Goal: Information Seeking & Learning: Learn about a topic

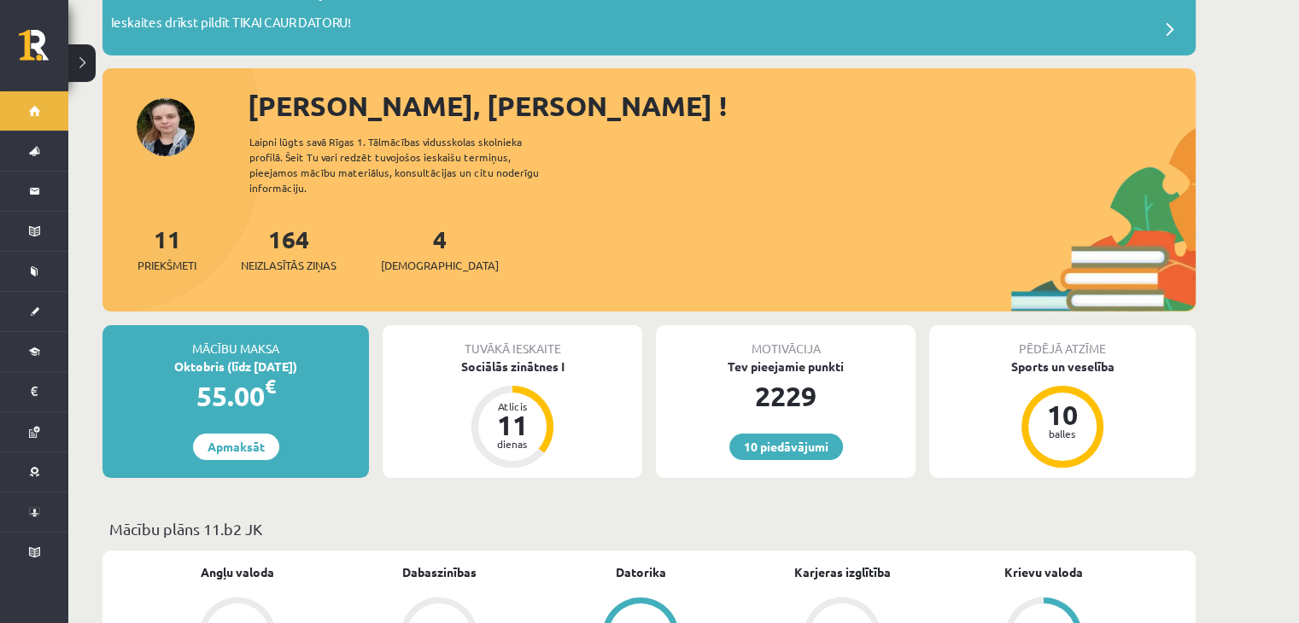
scroll to position [130, 0]
click at [823, 434] on link "10 piedāvājumi" at bounding box center [786, 446] width 114 height 26
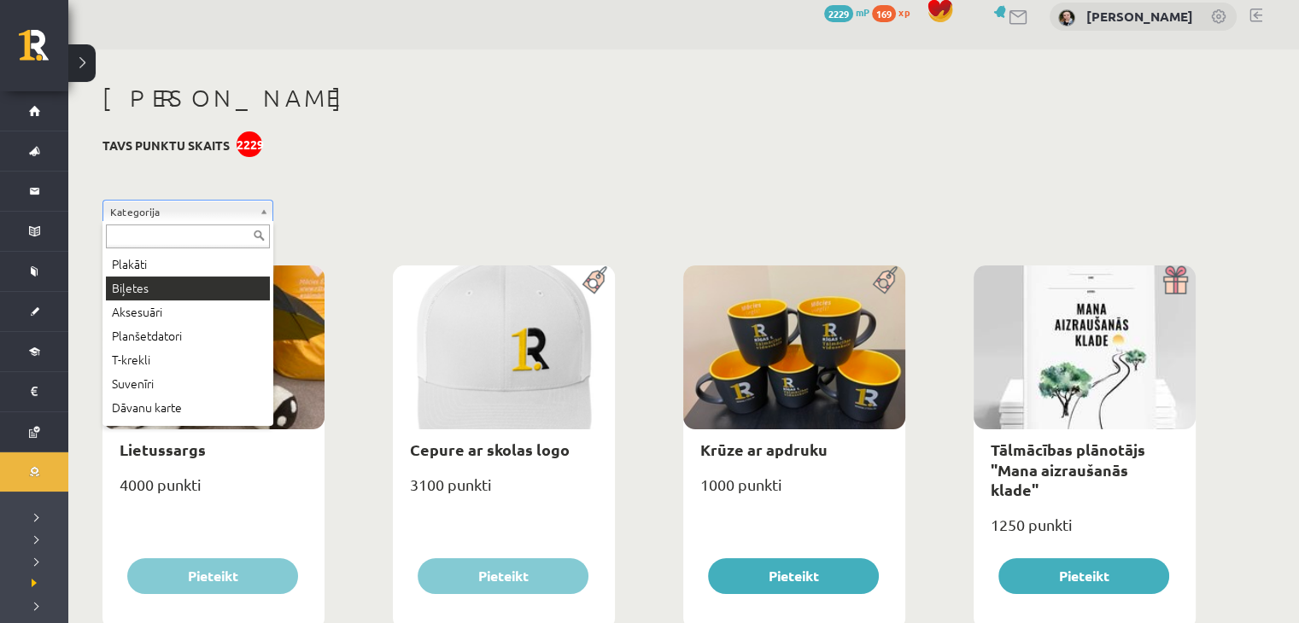
scroll to position [92, 0]
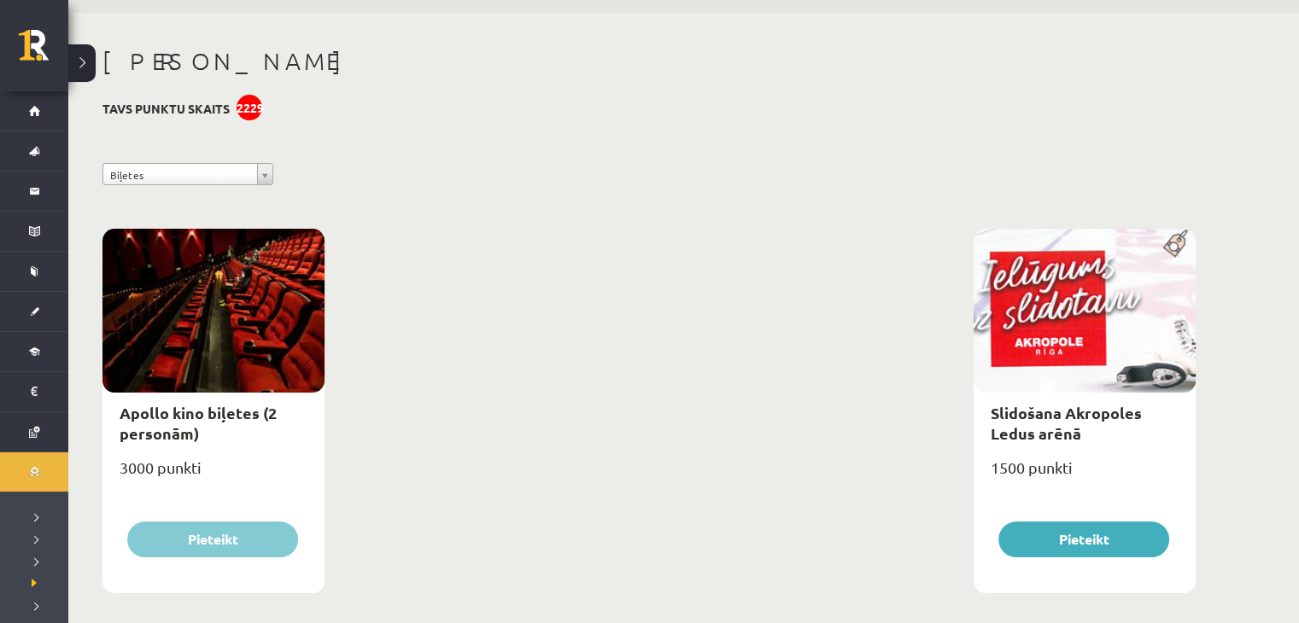
scroll to position [71, 0]
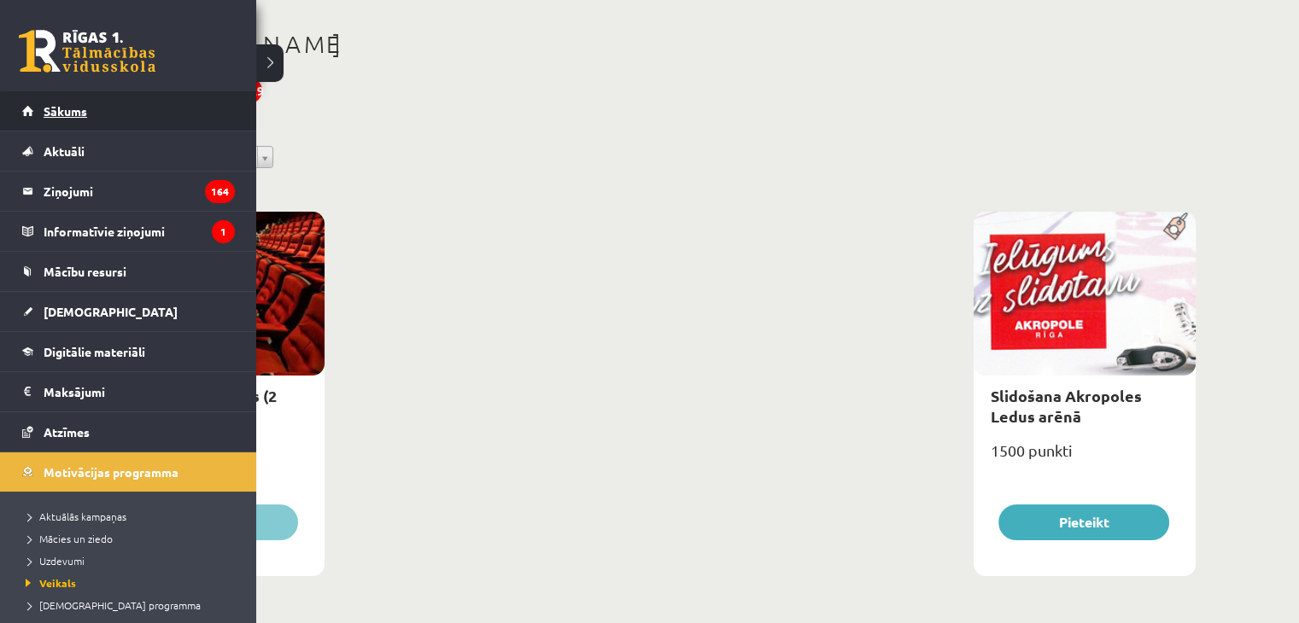
click at [50, 104] on span "Sākums" at bounding box center [66, 110] width 44 height 15
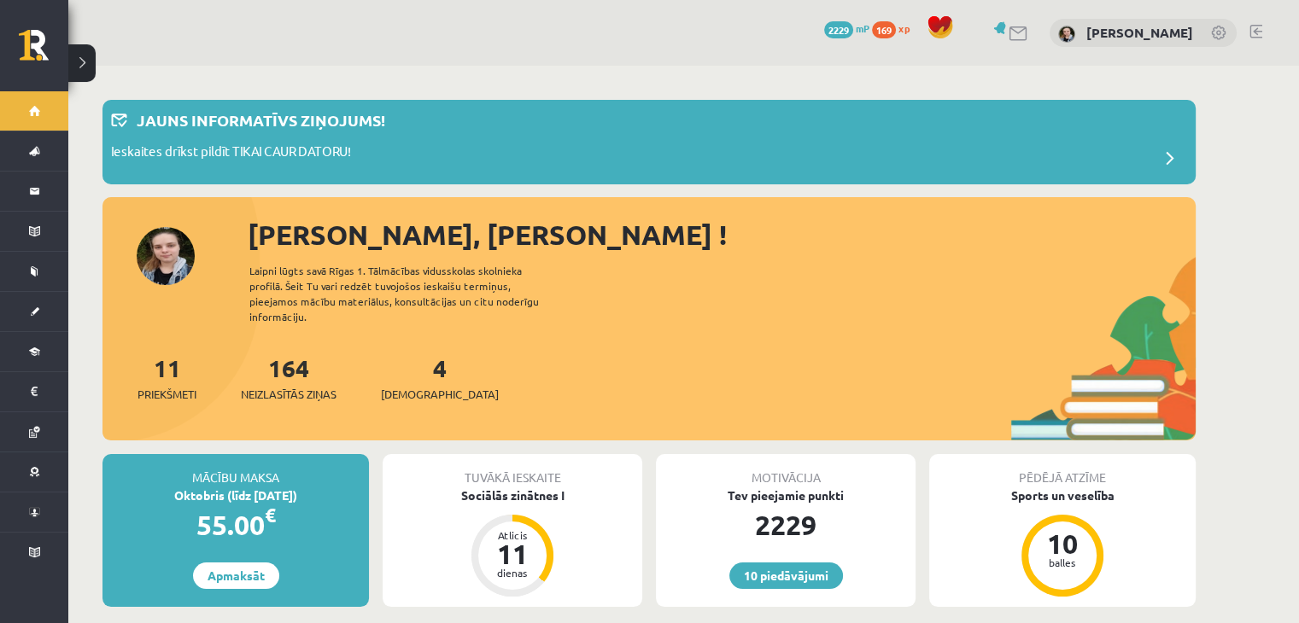
click at [898, 29] on span "xp" at bounding box center [903, 28] width 11 height 14
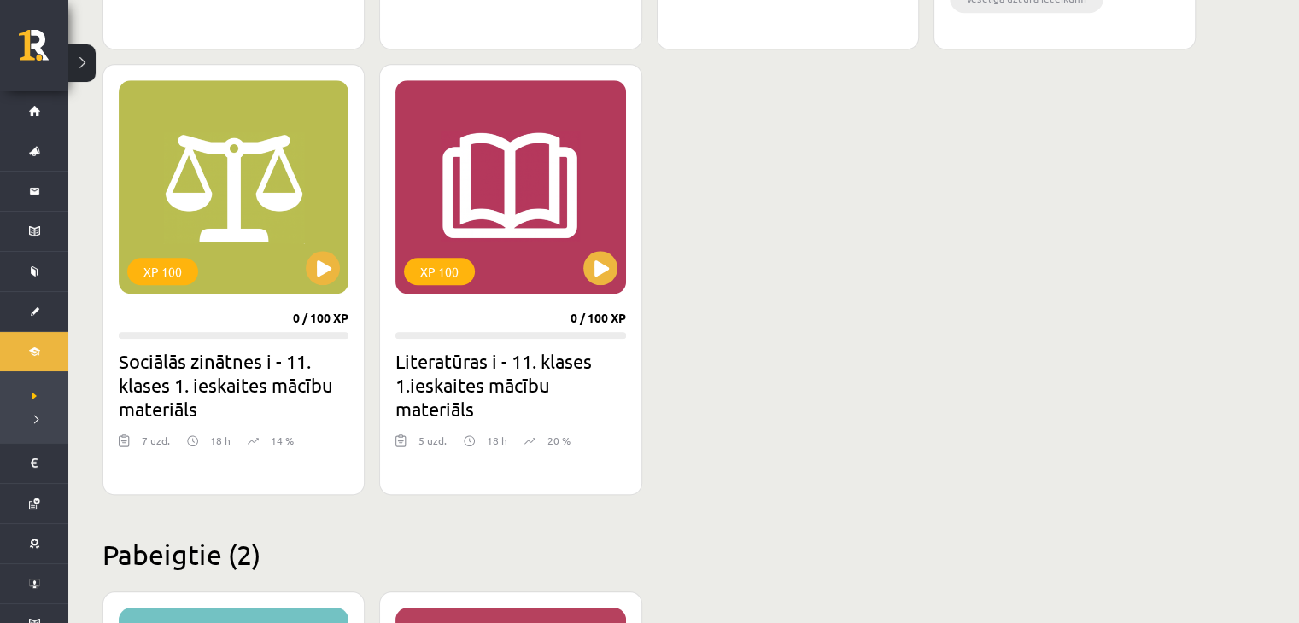
scroll to position [1491, 0]
click at [608, 290] on div "XP 100" at bounding box center [510, 187] width 230 height 213
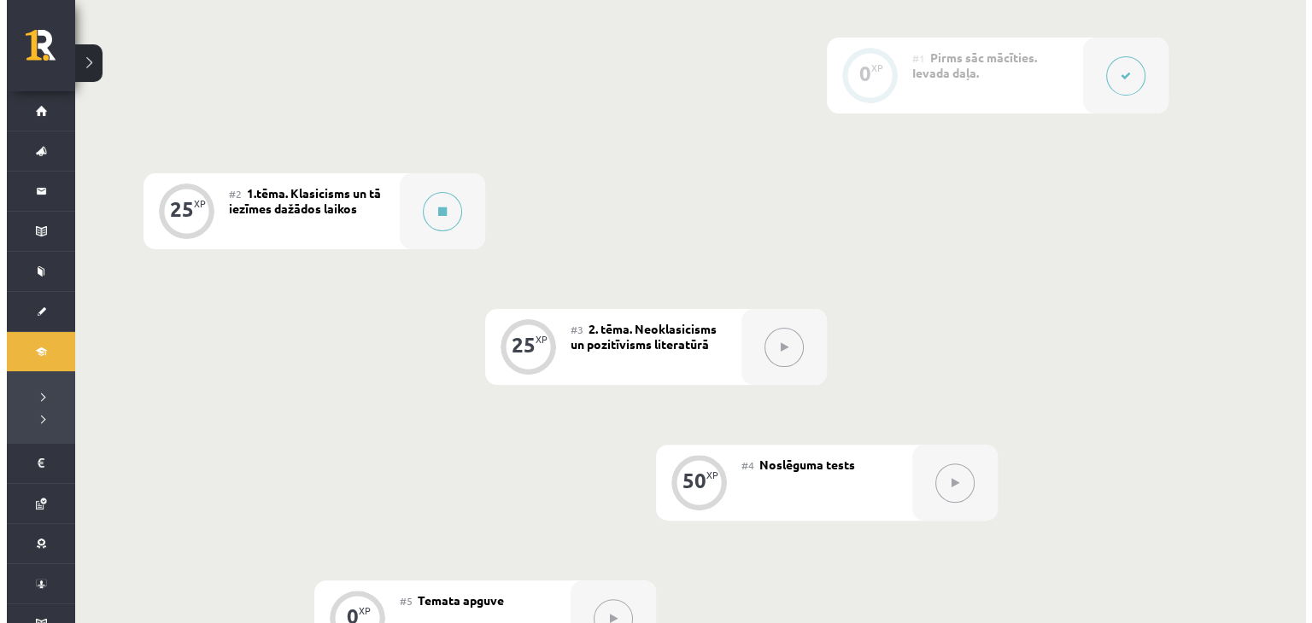
scroll to position [430, 0]
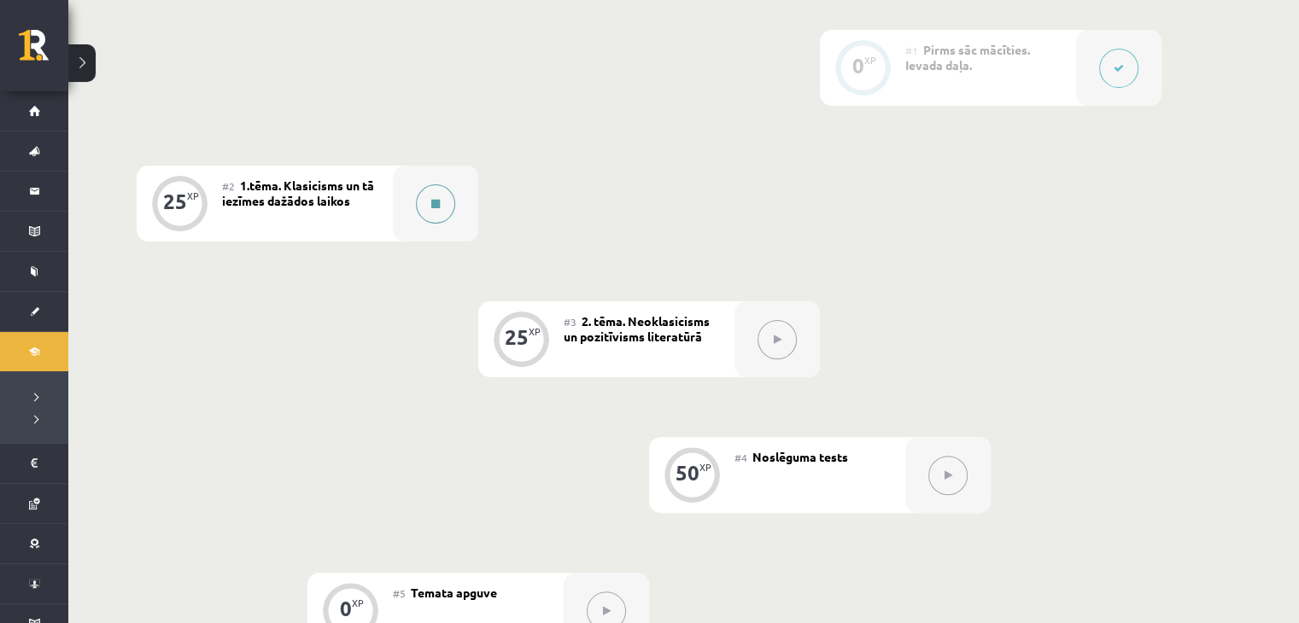
click at [429, 192] on button at bounding box center [435, 203] width 39 height 39
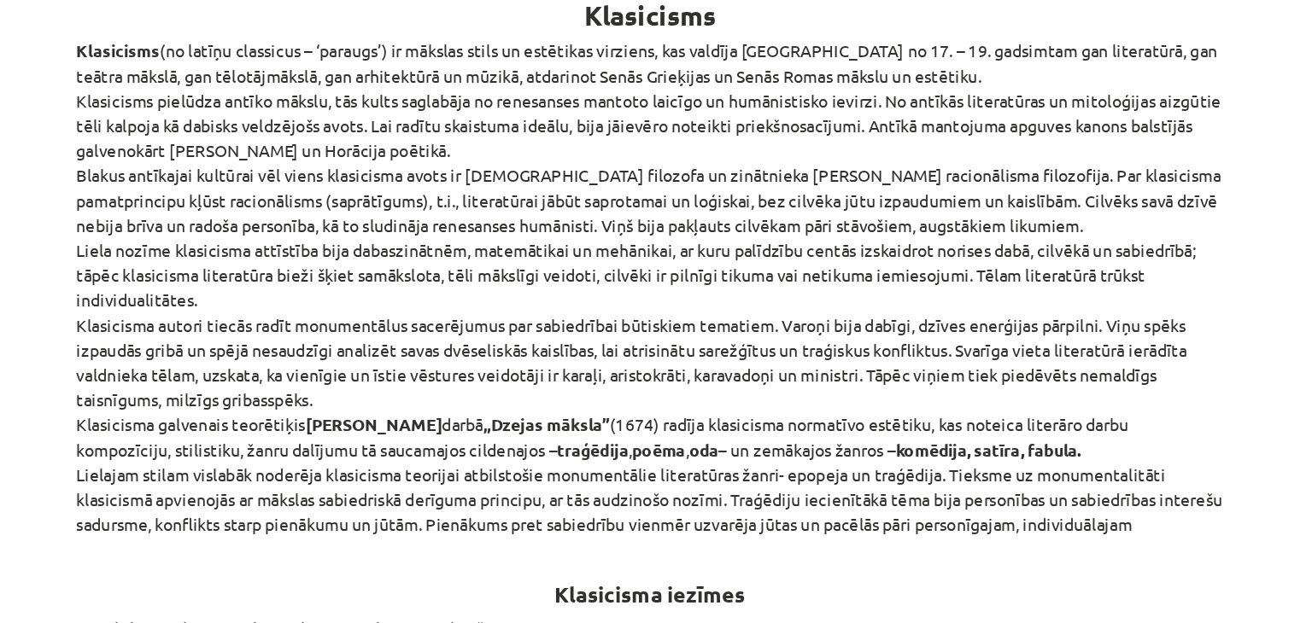
scroll to position [429, 0]
